Goal: Find specific page/section: Find specific page/section

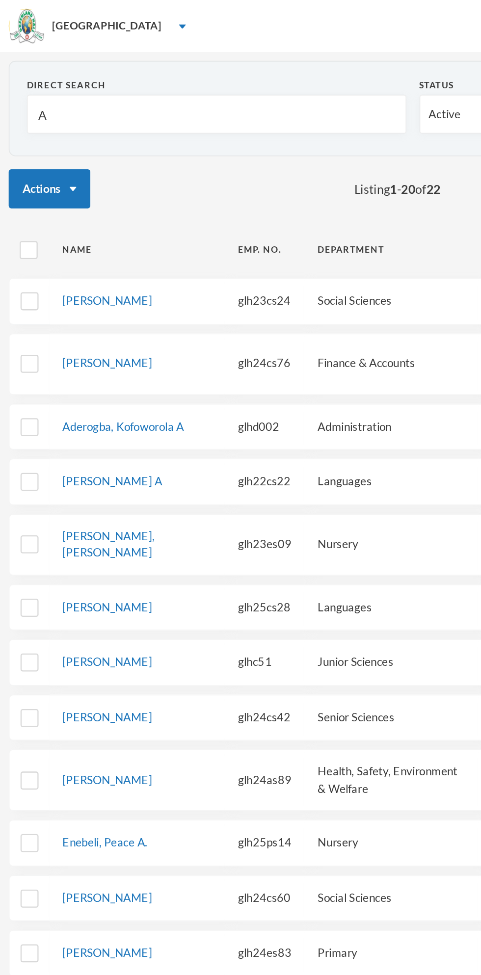
click at [62, 64] on input "A" at bounding box center [123, 65] width 204 height 22
type input "O"
type input "Og"
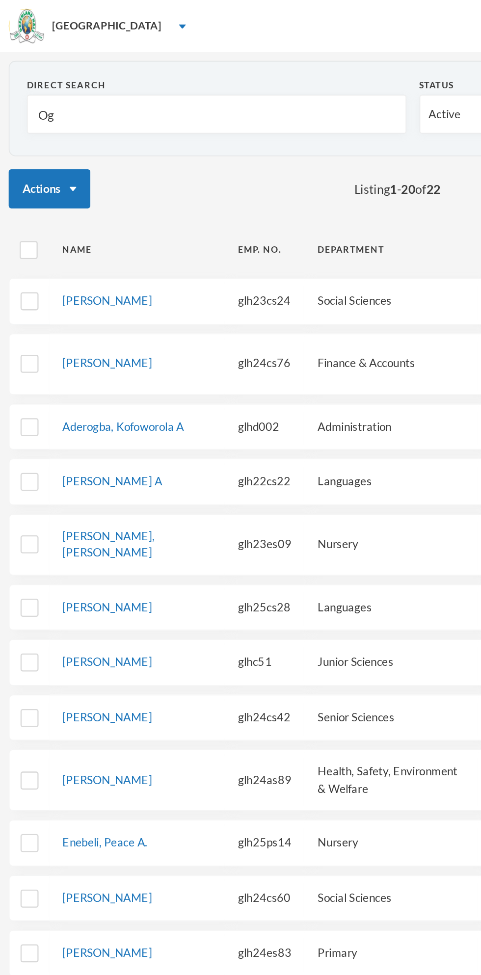
type input "Ogu"
type input "Ogun"
type input "Ogu"
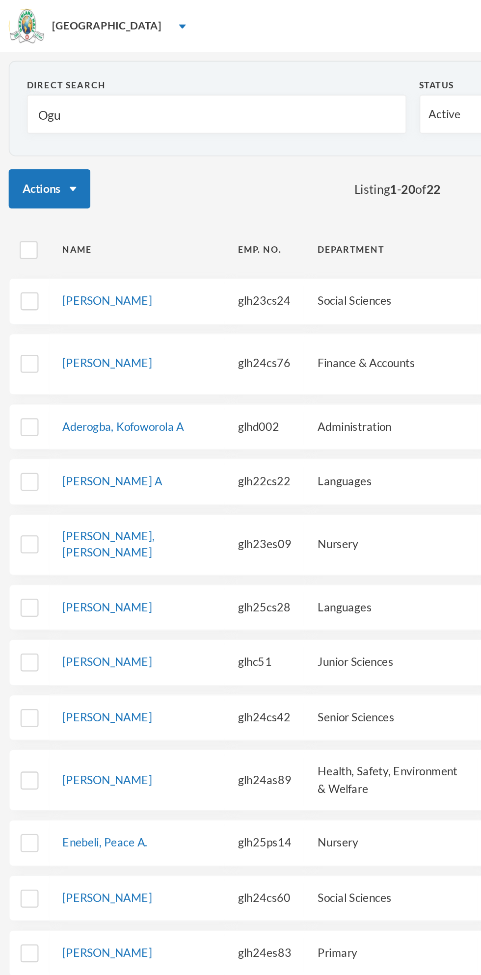
type input "Ogu"
type input "Ogun"
type input "Oguns"
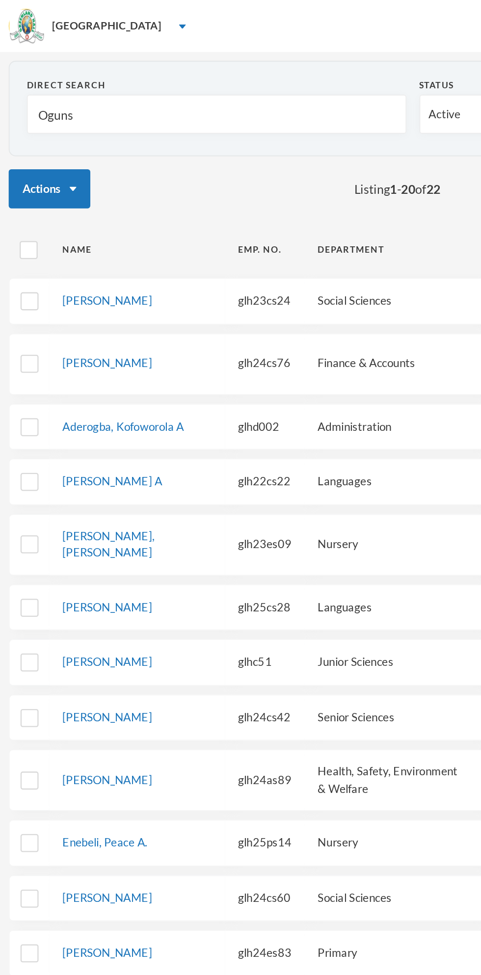
type input "Ogunsa"
type input "Oguns"
type input "Ogun"
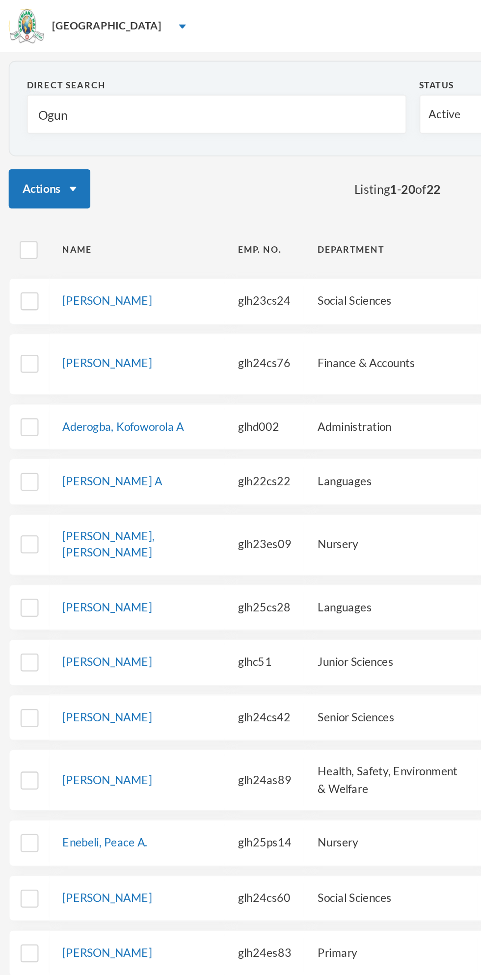
type input "Ogun"
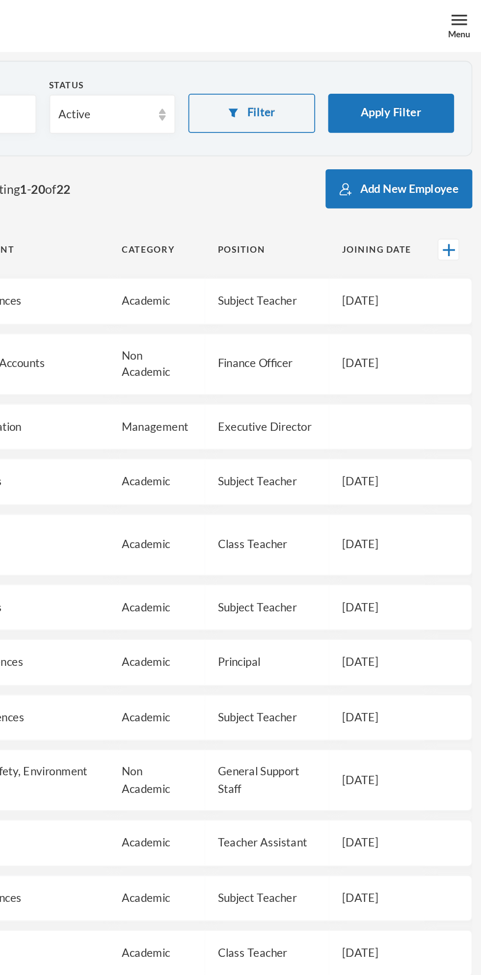
type input "Ogun"
click at [437, 70] on button "Apply Filter" at bounding box center [431, 64] width 72 height 22
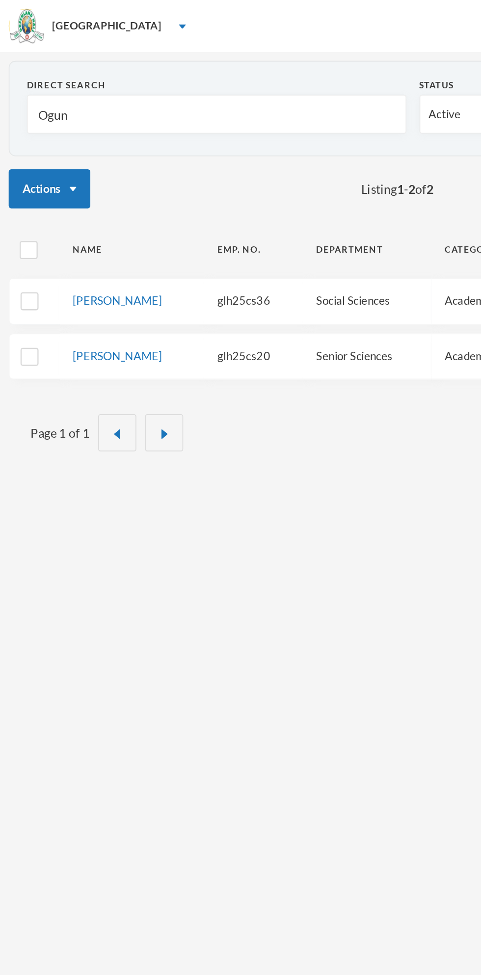
click at [92, 171] on link "[PERSON_NAME]" at bounding box center [66, 170] width 51 height 8
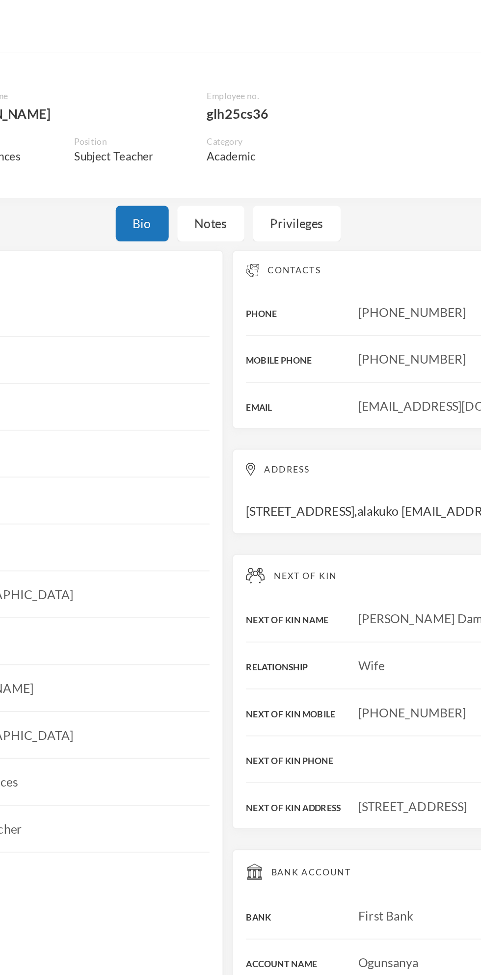
click at [224, 131] on div "Notes" at bounding box center [231, 126] width 38 height 20
